Goal: Check status: Check status

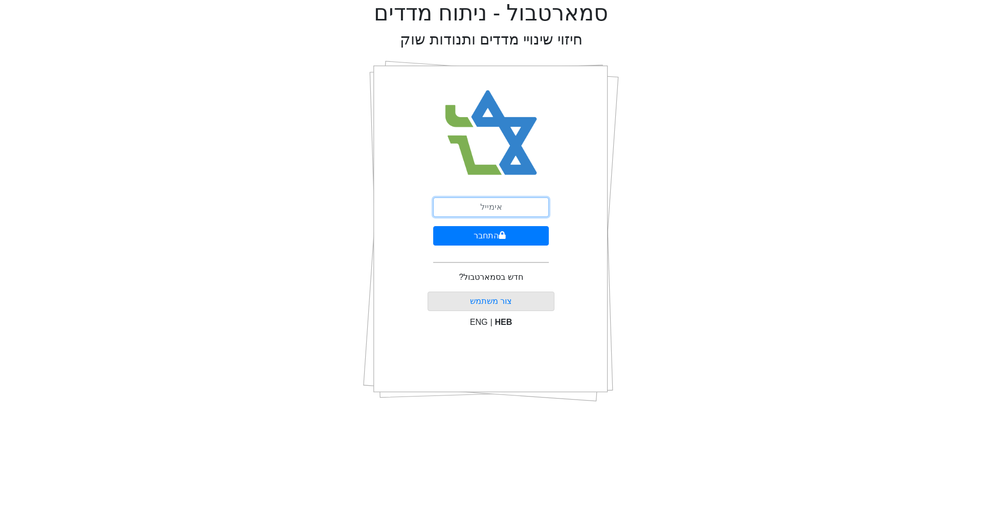
click at [500, 212] on input "email" at bounding box center [491, 206] width 116 height 19
click at [504, 215] on input "גקש" at bounding box center [491, 206] width 116 height 19
type input "[EMAIL_ADDRESS][DOMAIN_NAME]"
click at [487, 239] on button "התחבר" at bounding box center [491, 235] width 116 height 19
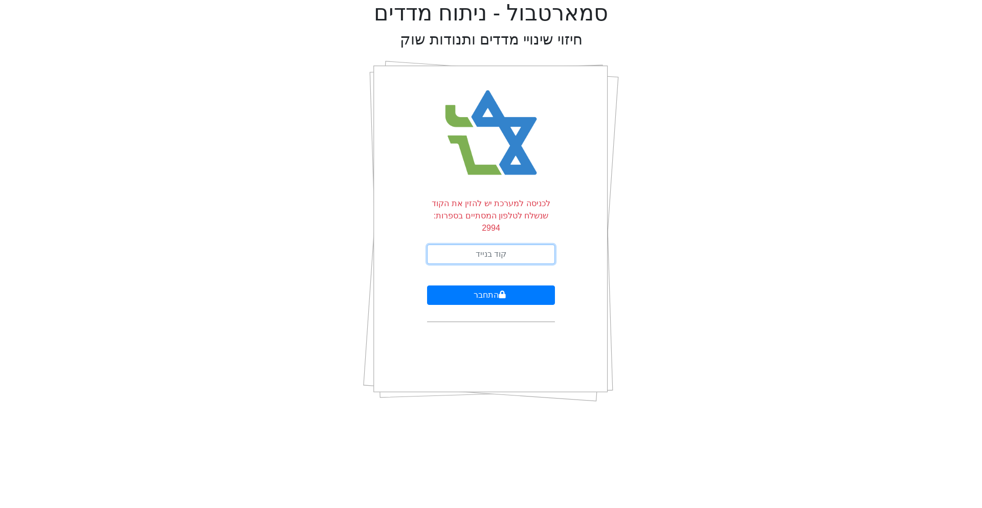
click at [487, 245] on input "text" at bounding box center [491, 254] width 128 height 19
type input "253974"
click at [427, 285] on button "התחבר" at bounding box center [491, 294] width 128 height 19
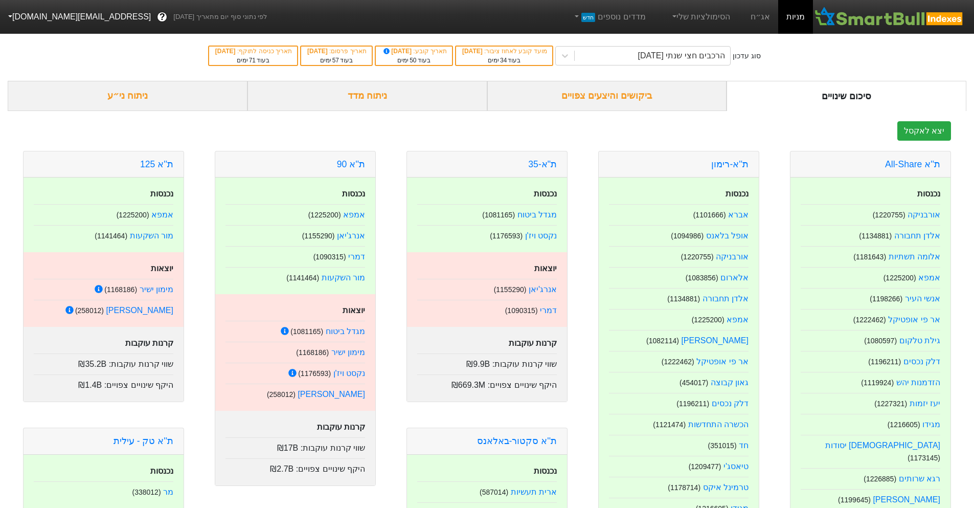
click at [567, 107] on div "ביקושים והיצעים צפויים" at bounding box center [607, 96] width 240 height 30
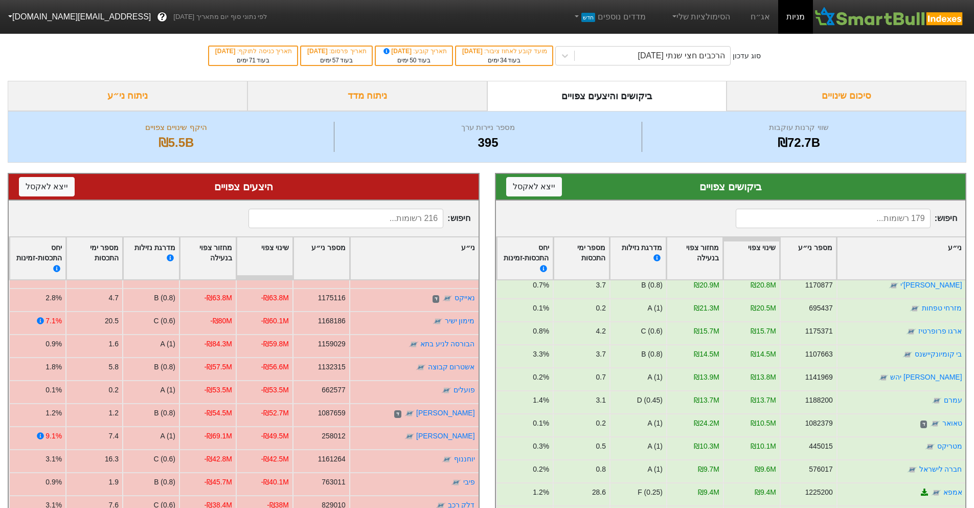
scroll to position [563, 0]
